Goal: Task Accomplishment & Management: Use online tool/utility

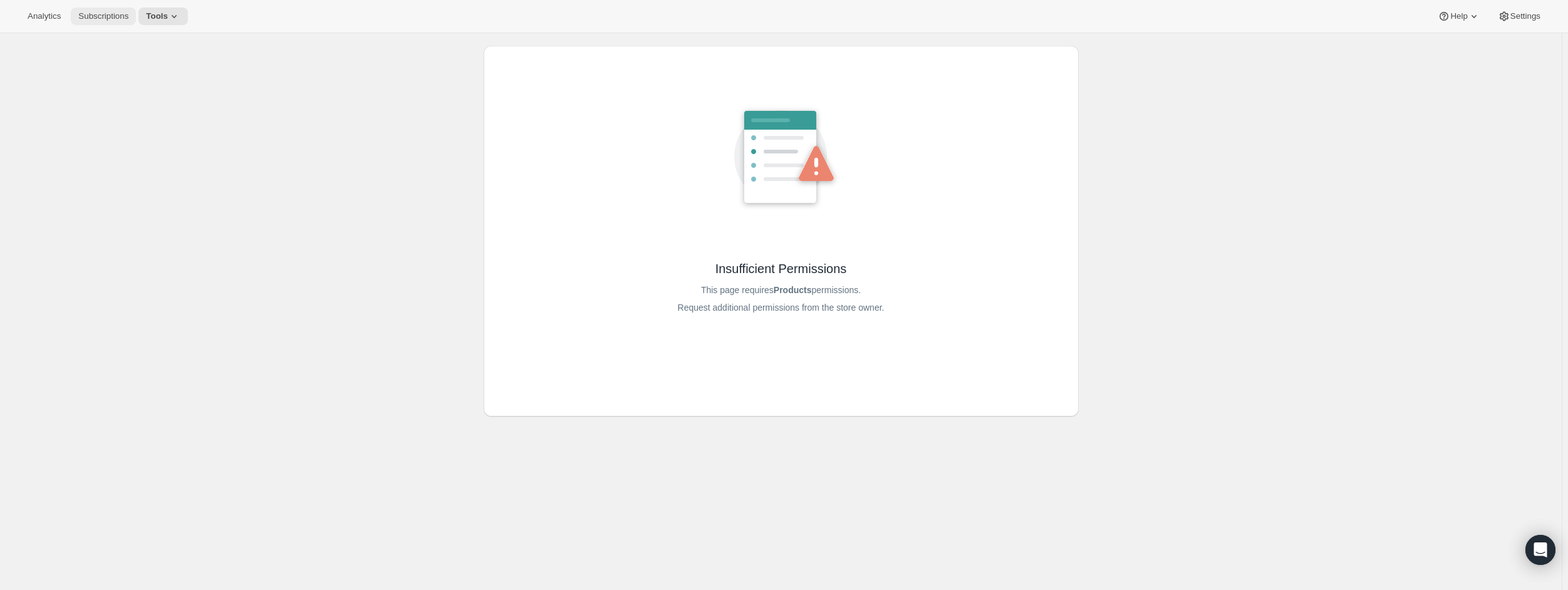
click at [91, 15] on span "Subscriptions" at bounding box center [103, 16] width 50 height 10
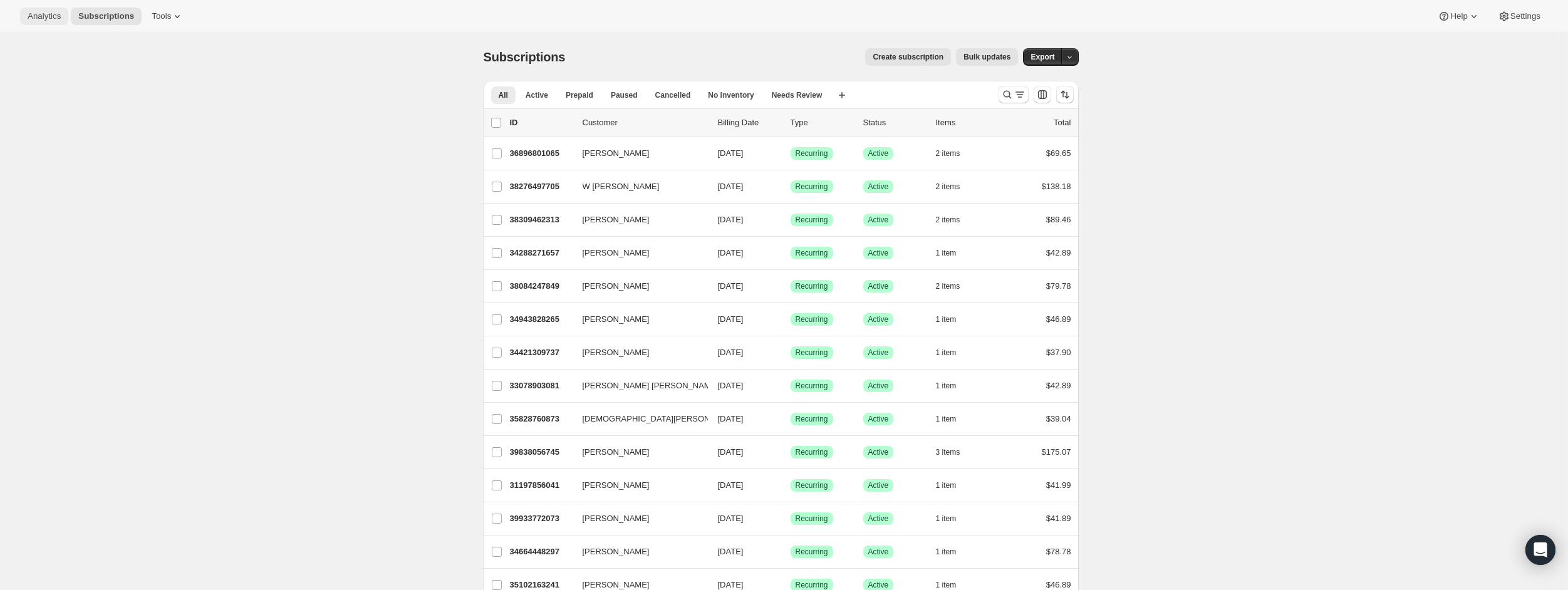
click at [42, 17] on span "Analytics" at bounding box center [44, 16] width 33 height 10
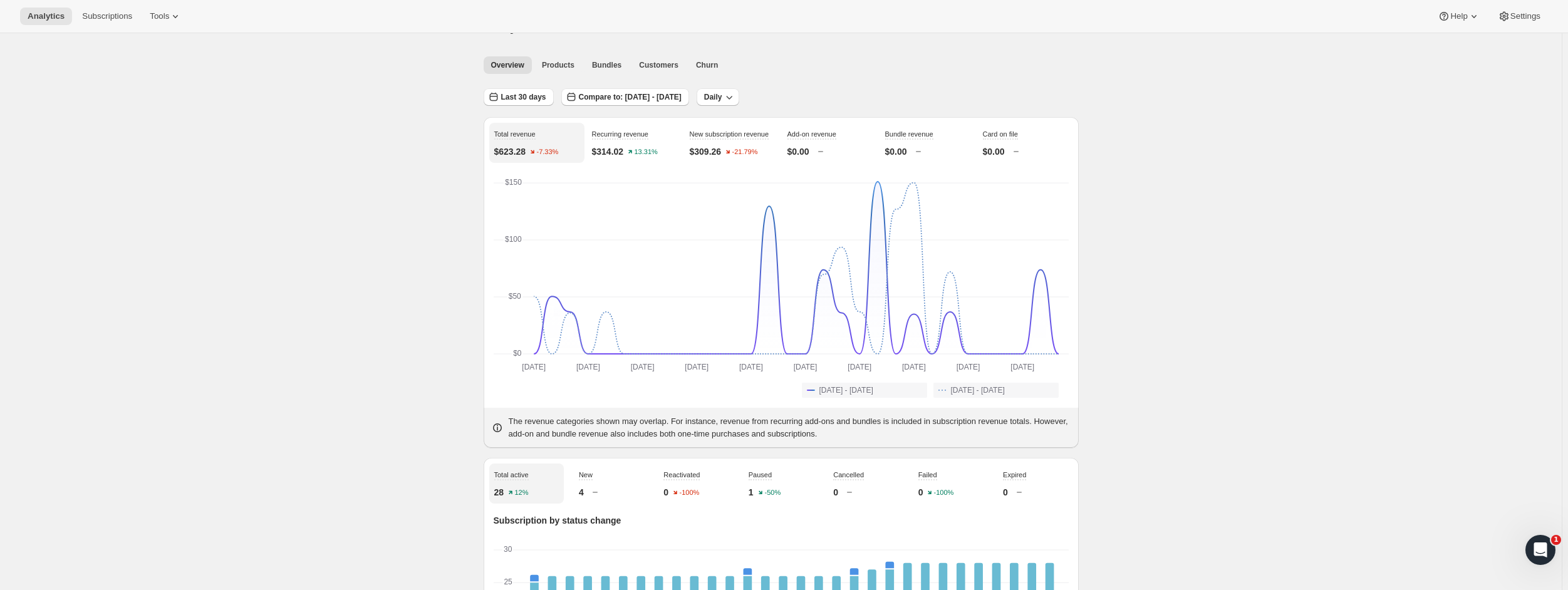
scroll to position [26, 0]
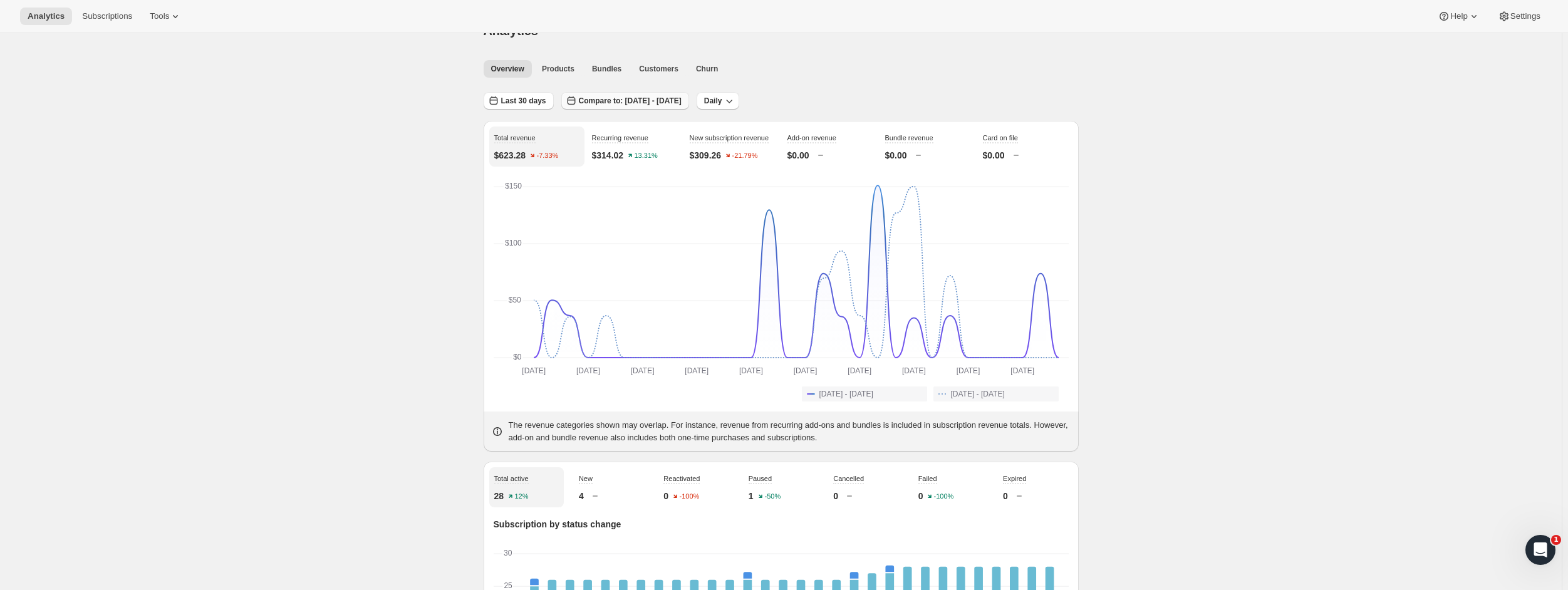
click at [645, 99] on span "Compare to: [DATE] - [DATE]" at bounding box center [630, 100] width 103 height 10
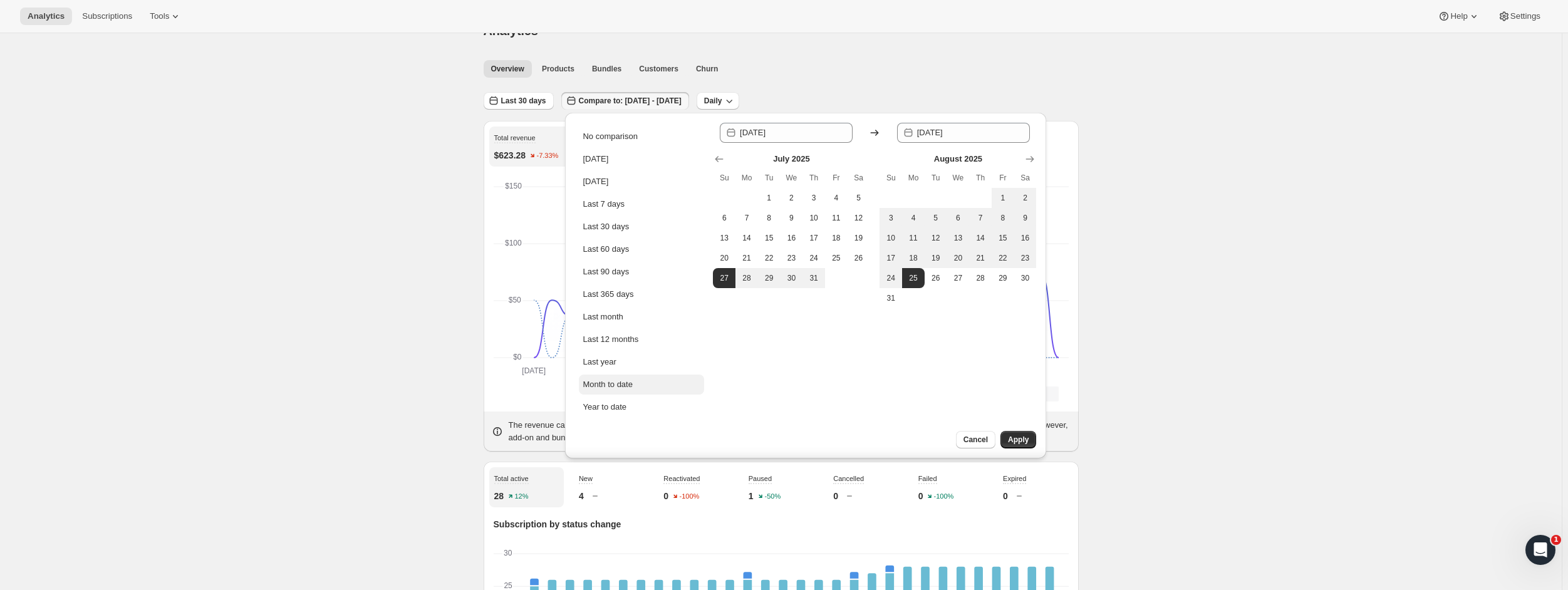
click at [610, 385] on div "Month to date" at bounding box center [607, 385] width 50 height 13
type input "[DATE]"
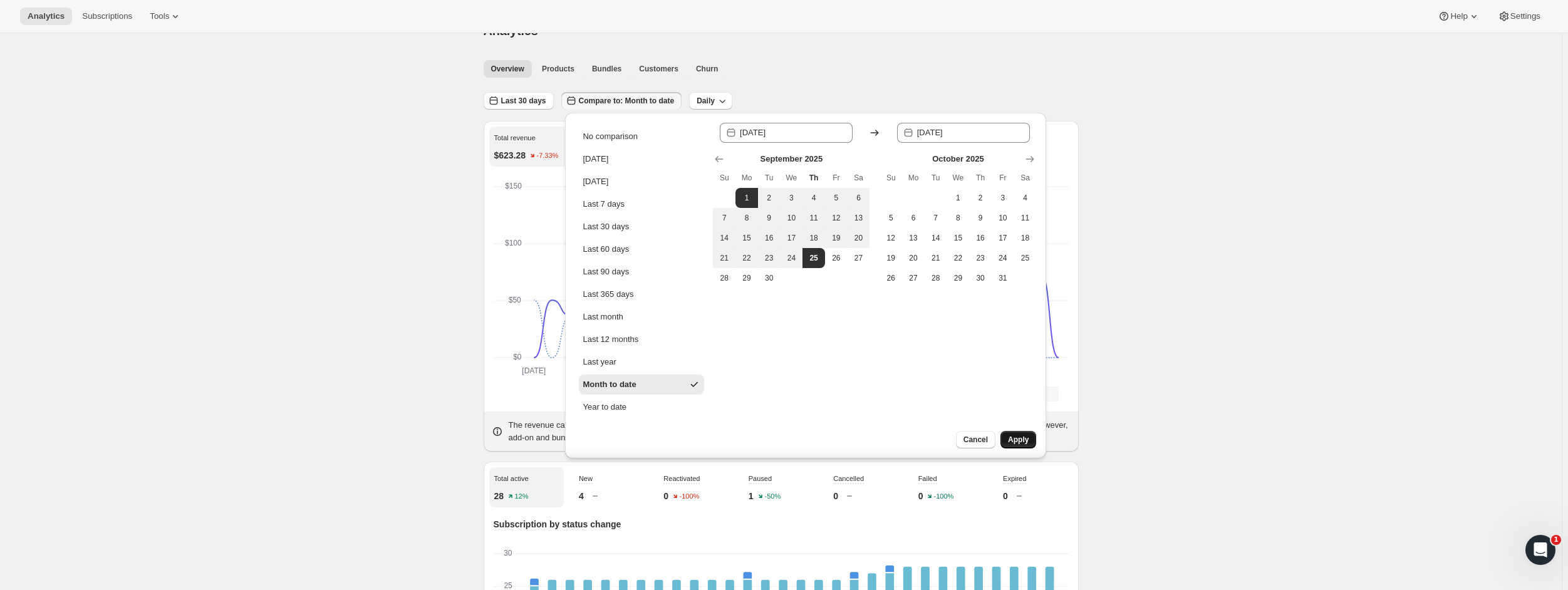
click at [1031, 440] on button "Apply" at bounding box center [1018, 440] width 36 height 18
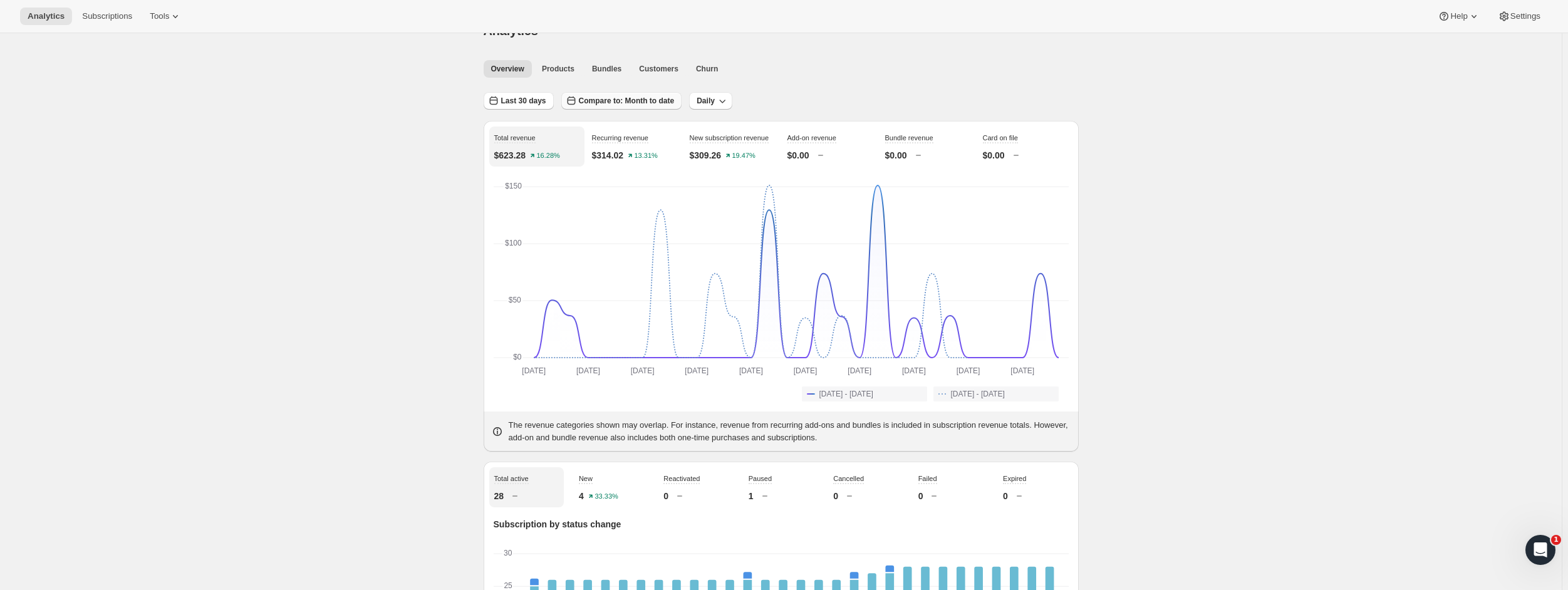
click at [594, 99] on span "Compare to: Month to date" at bounding box center [626, 100] width 96 height 10
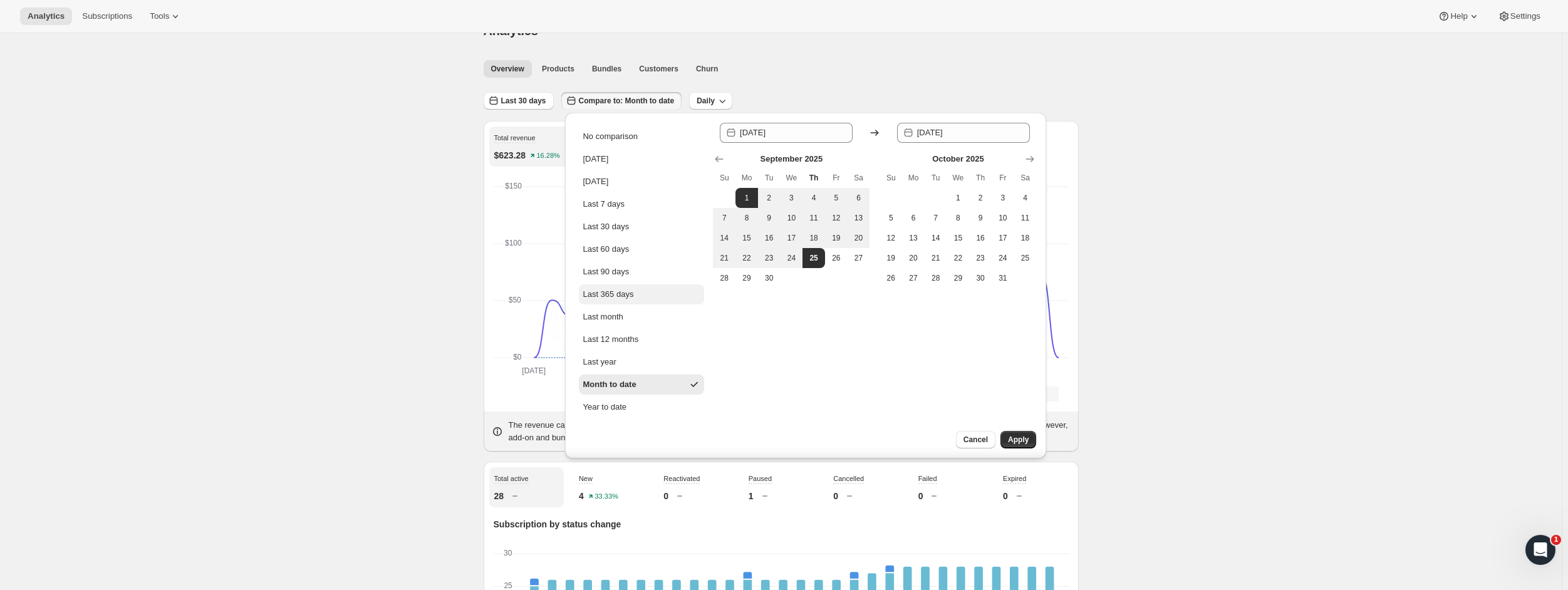
click at [622, 288] on div "Last 365 days" at bounding box center [608, 294] width 51 height 13
type input "[DATE]"
click at [611, 255] on div "Last 60 days" at bounding box center [605, 249] width 46 height 13
click at [611, 289] on div "Last 365 days" at bounding box center [608, 294] width 51 height 13
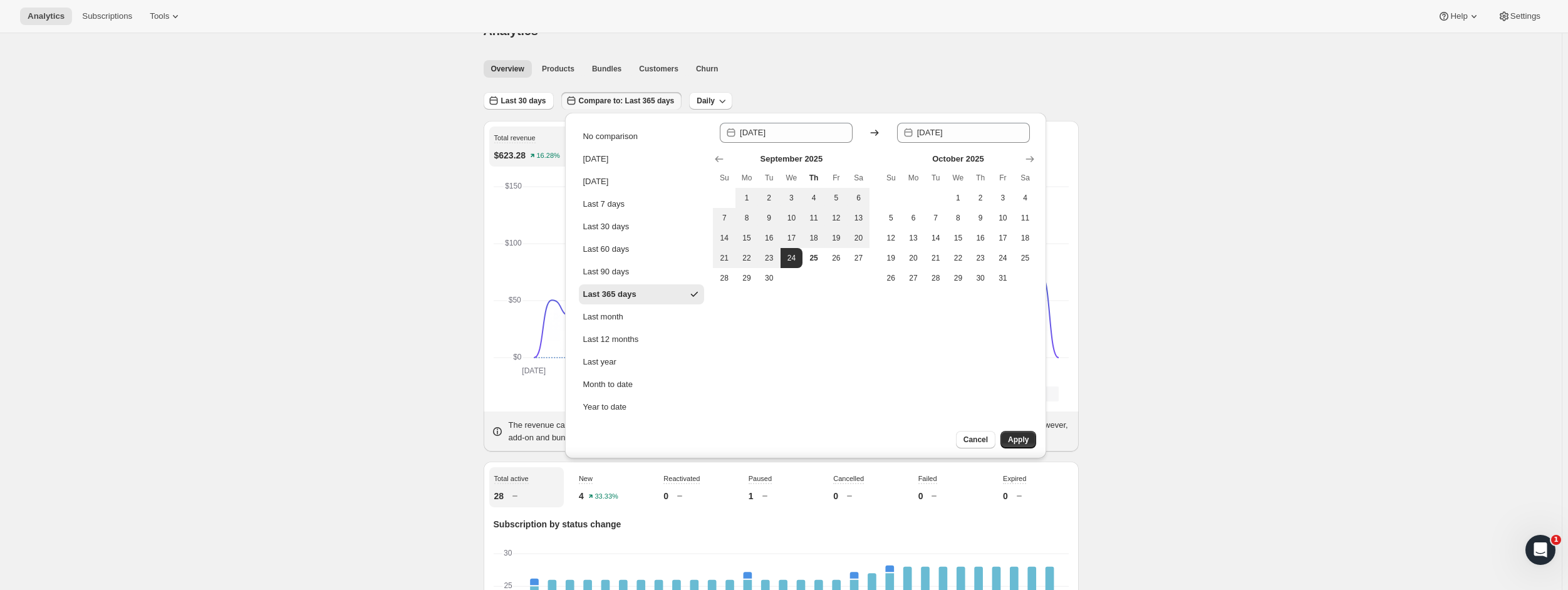
type input "[DATE]"
click at [1014, 442] on span "Apply" at bounding box center [1018, 439] width 21 height 10
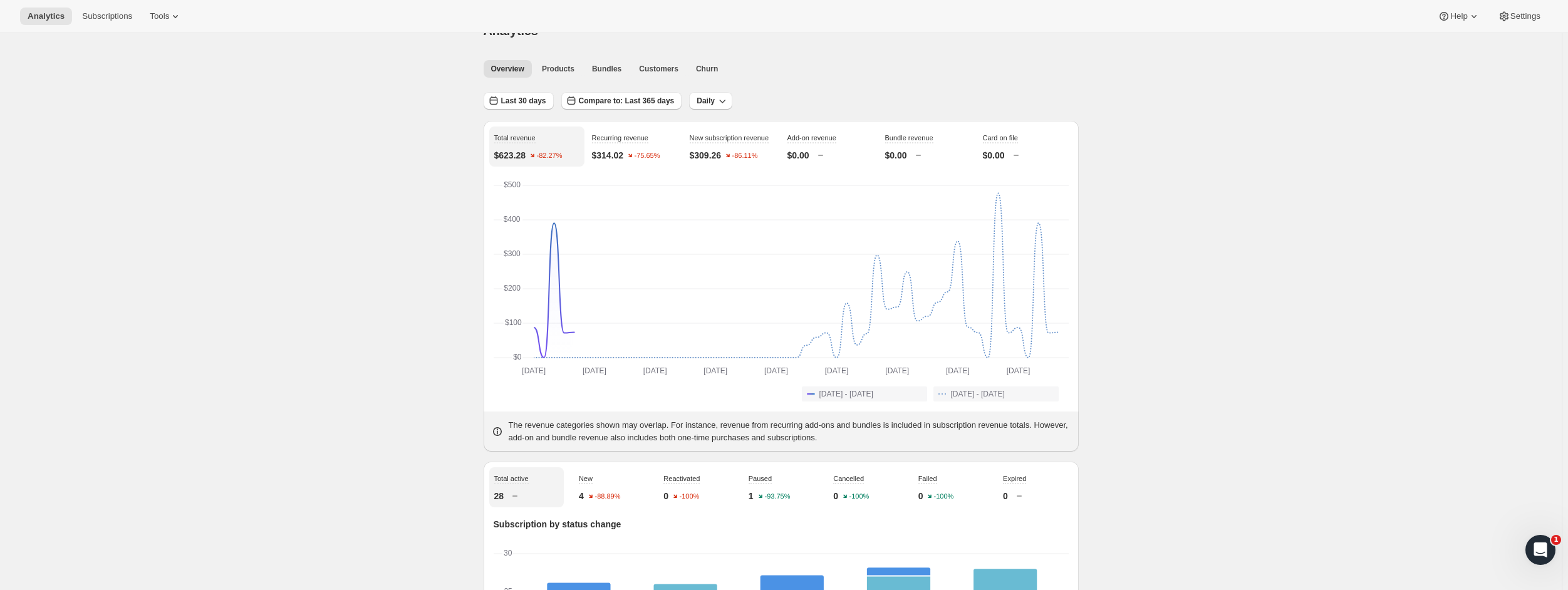
scroll to position [30, 0]
click at [543, 100] on span "Last 30 days" at bounding box center [524, 97] width 45 height 10
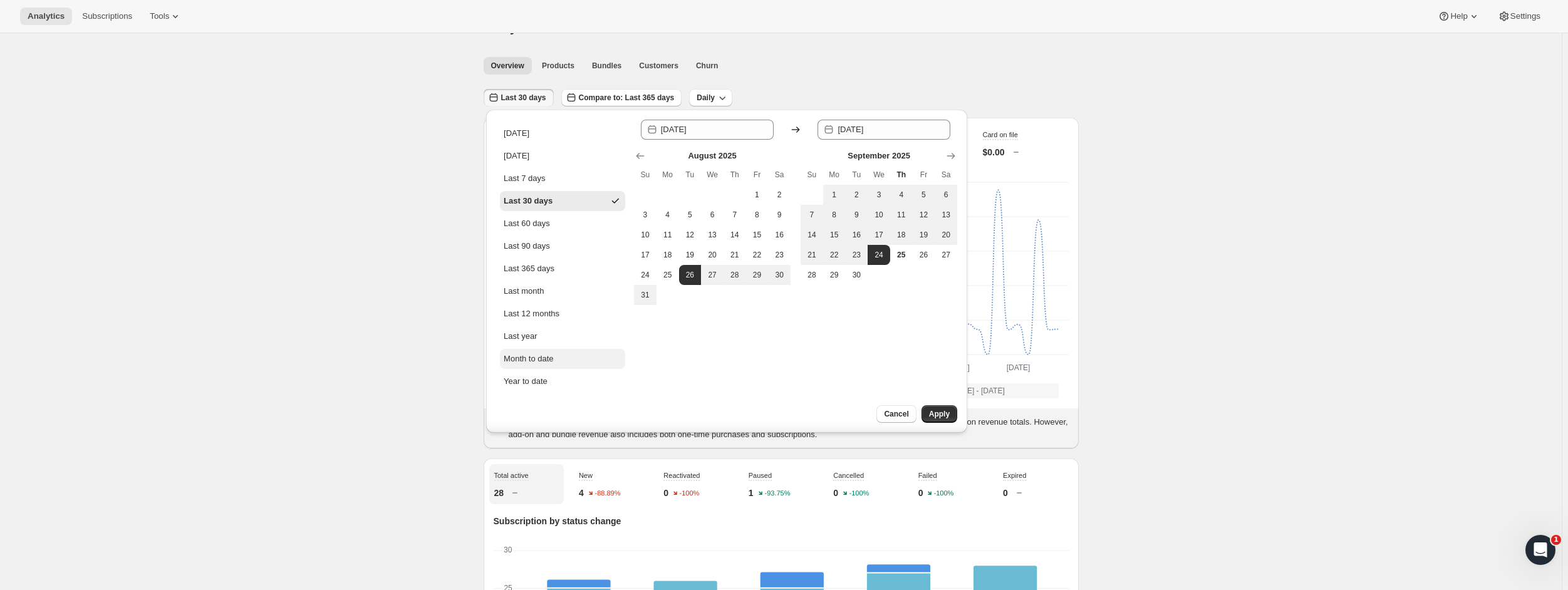
click at [547, 355] on div "Month to date" at bounding box center [528, 359] width 50 height 13
type input "[DATE]"
click at [542, 315] on div "Last 12 months" at bounding box center [531, 314] width 56 height 13
type input "[DATE]"
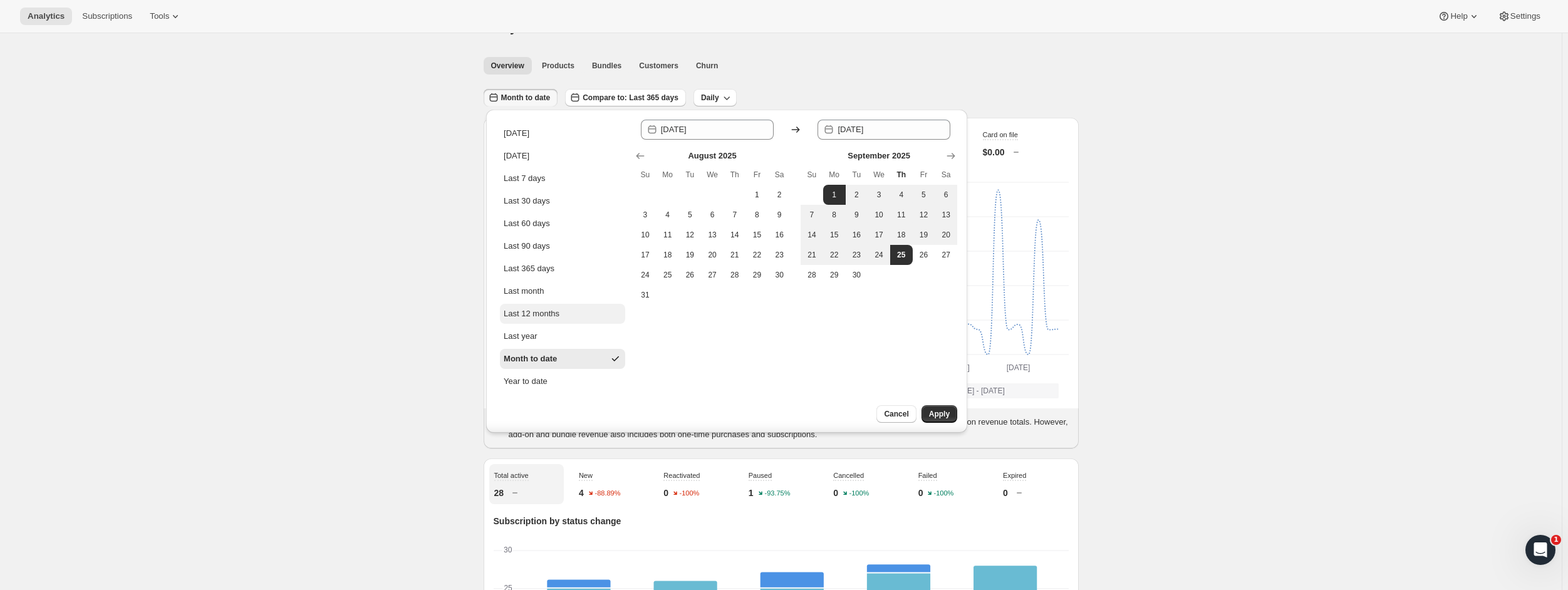
type input "[DATE]"
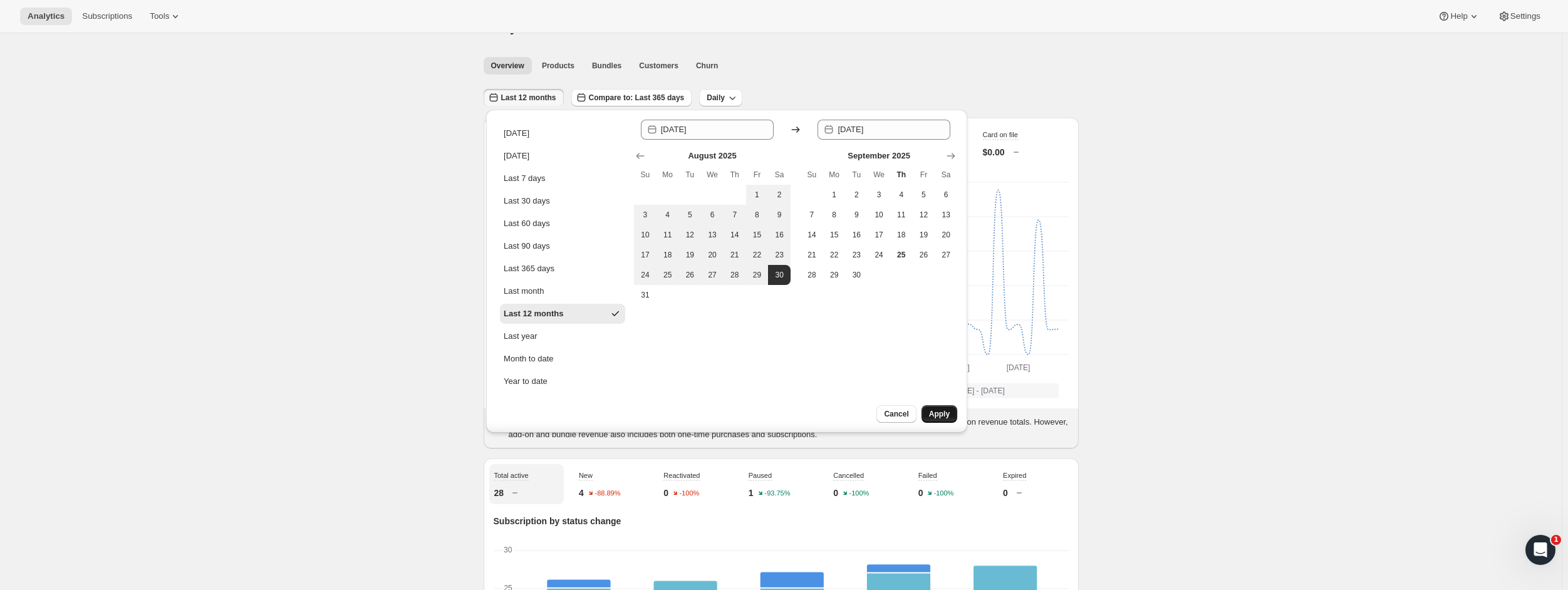
click at [938, 415] on span "Apply" at bounding box center [939, 414] width 21 height 10
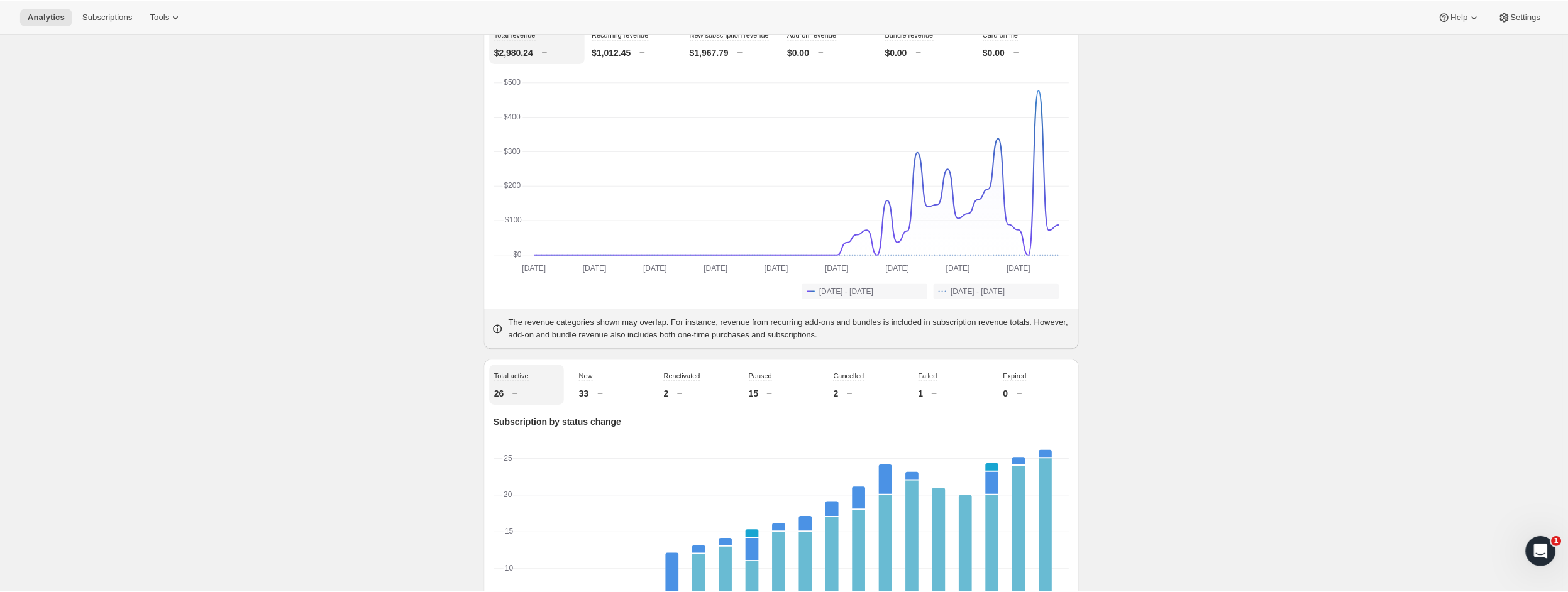
scroll to position [75, 0]
